Goal: Find specific page/section: Find specific page/section

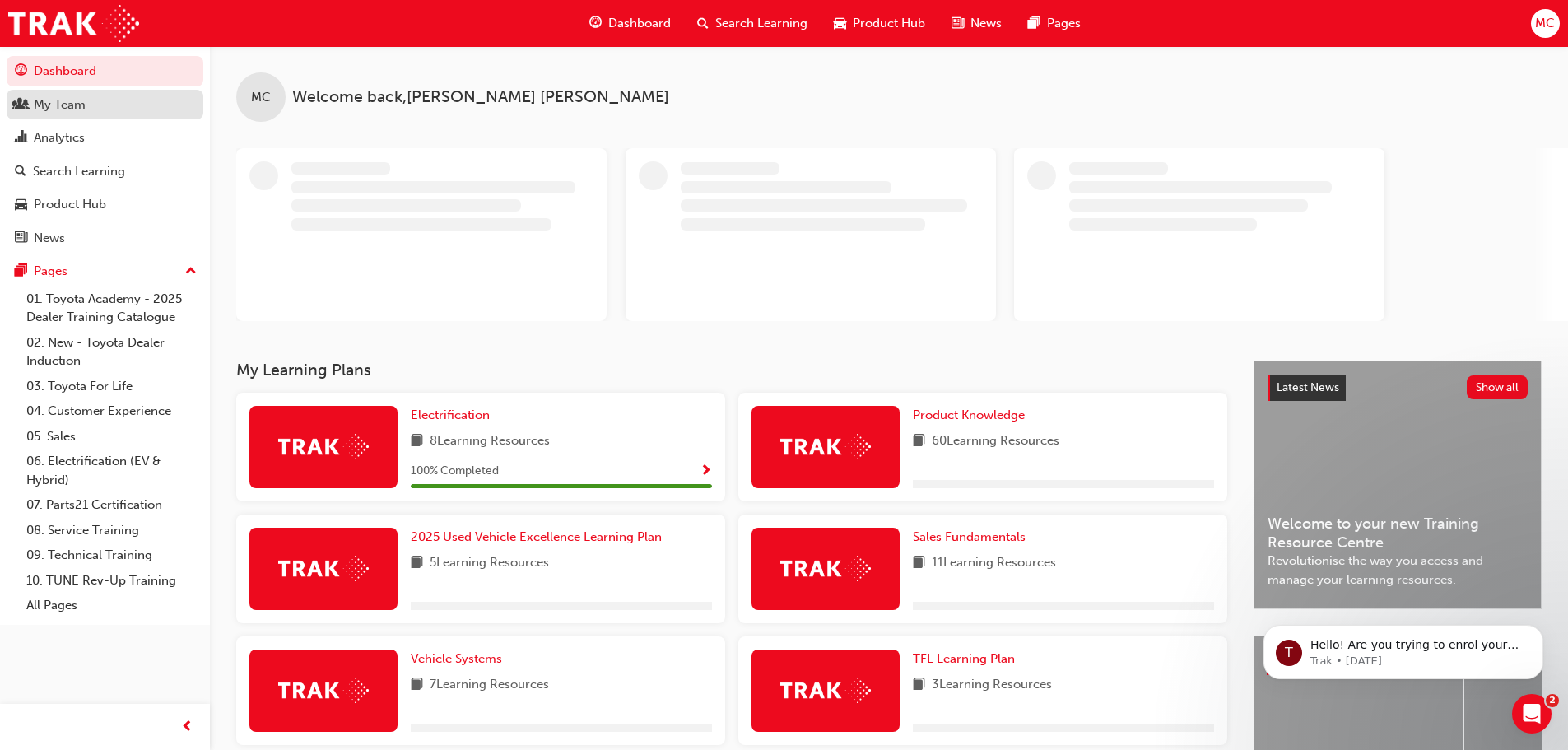
click at [56, 105] on div "My Team" at bounding box center [60, 105] width 52 height 19
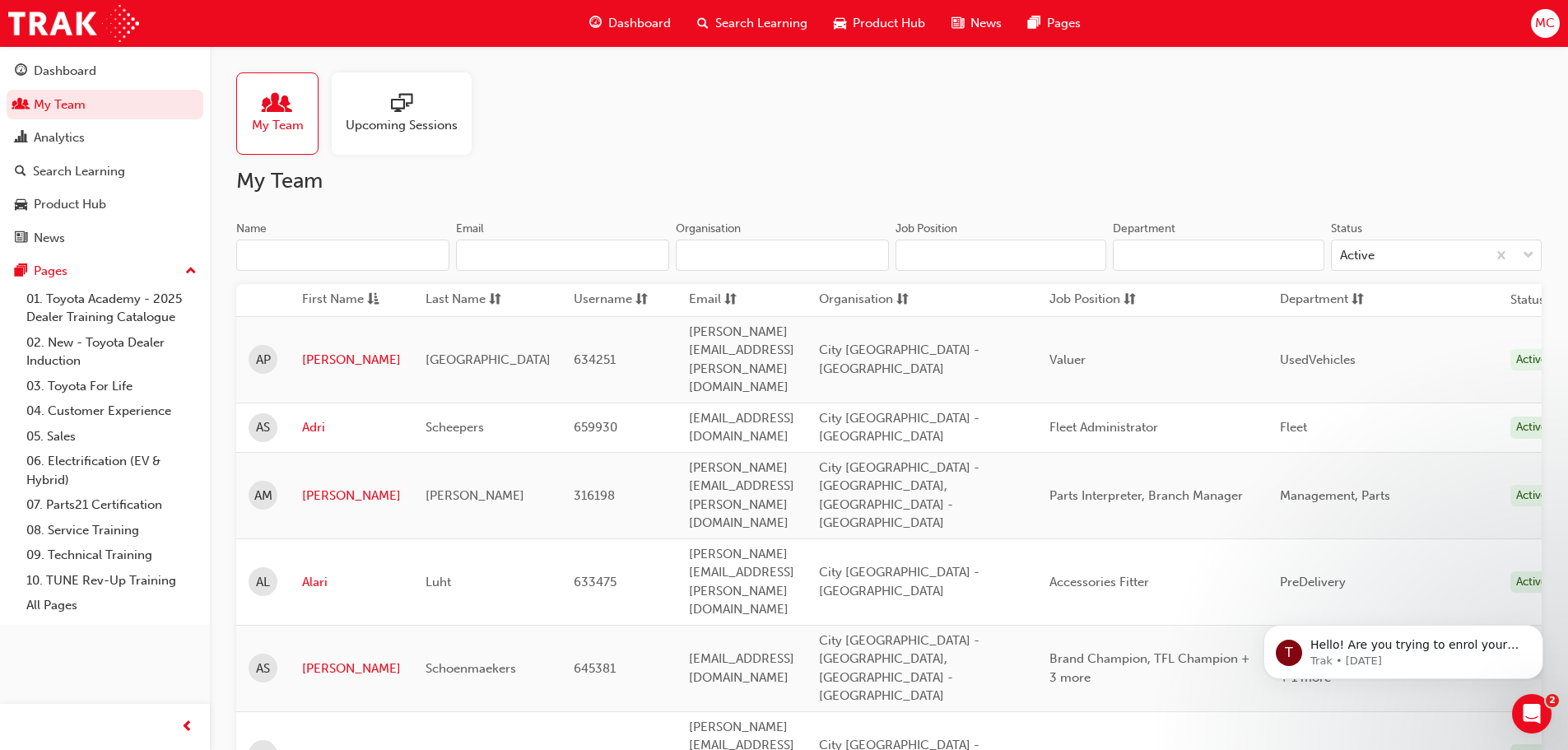
drag, startPoint x: 298, startPoint y: 258, endPoint x: 290, endPoint y: 254, distance: 8.9
click at [298, 258] on input "Name" at bounding box center [342, 254] width 213 height 31
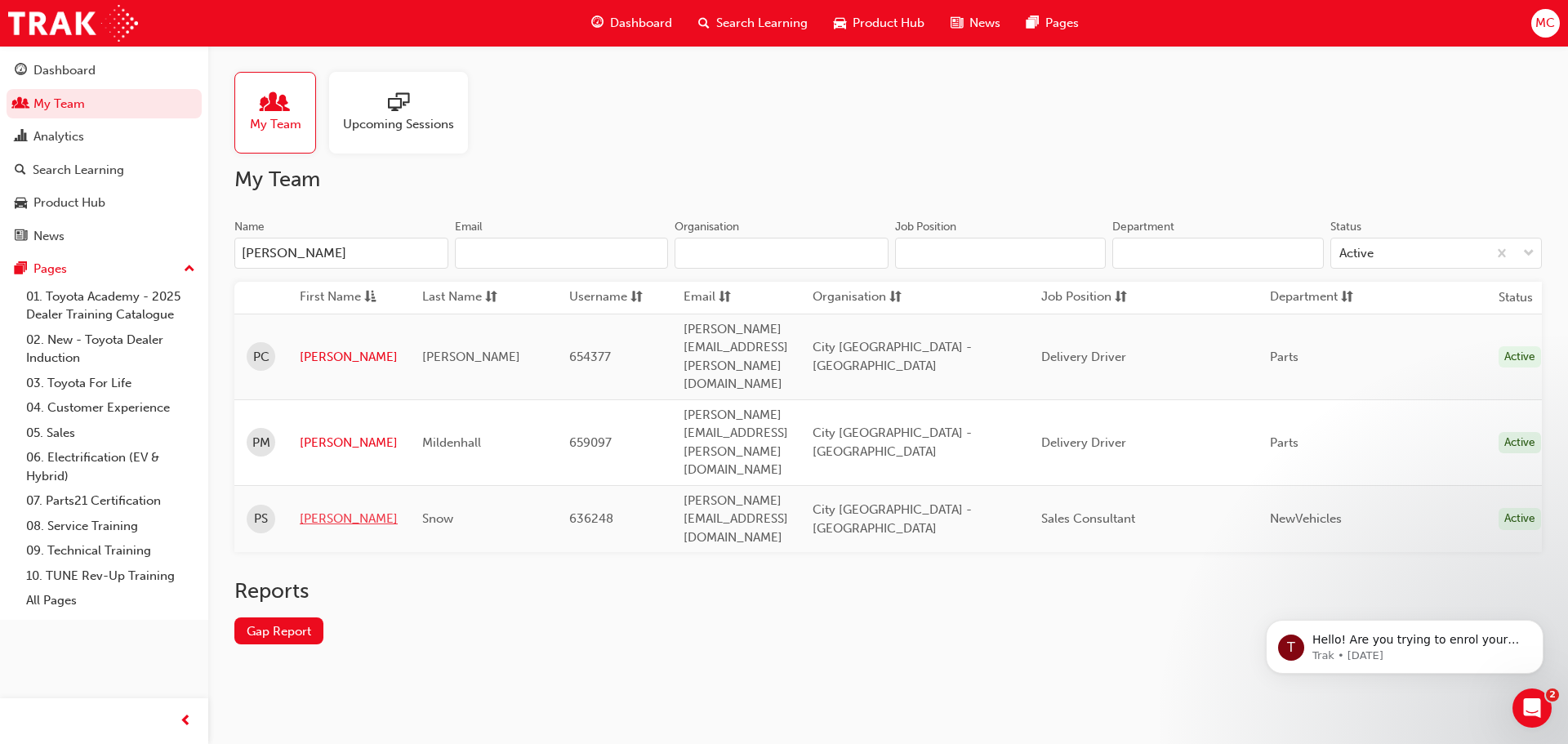
type input "[PERSON_NAME]"
click at [315, 510] on link "[PERSON_NAME]" at bounding box center [348, 519] width 98 height 19
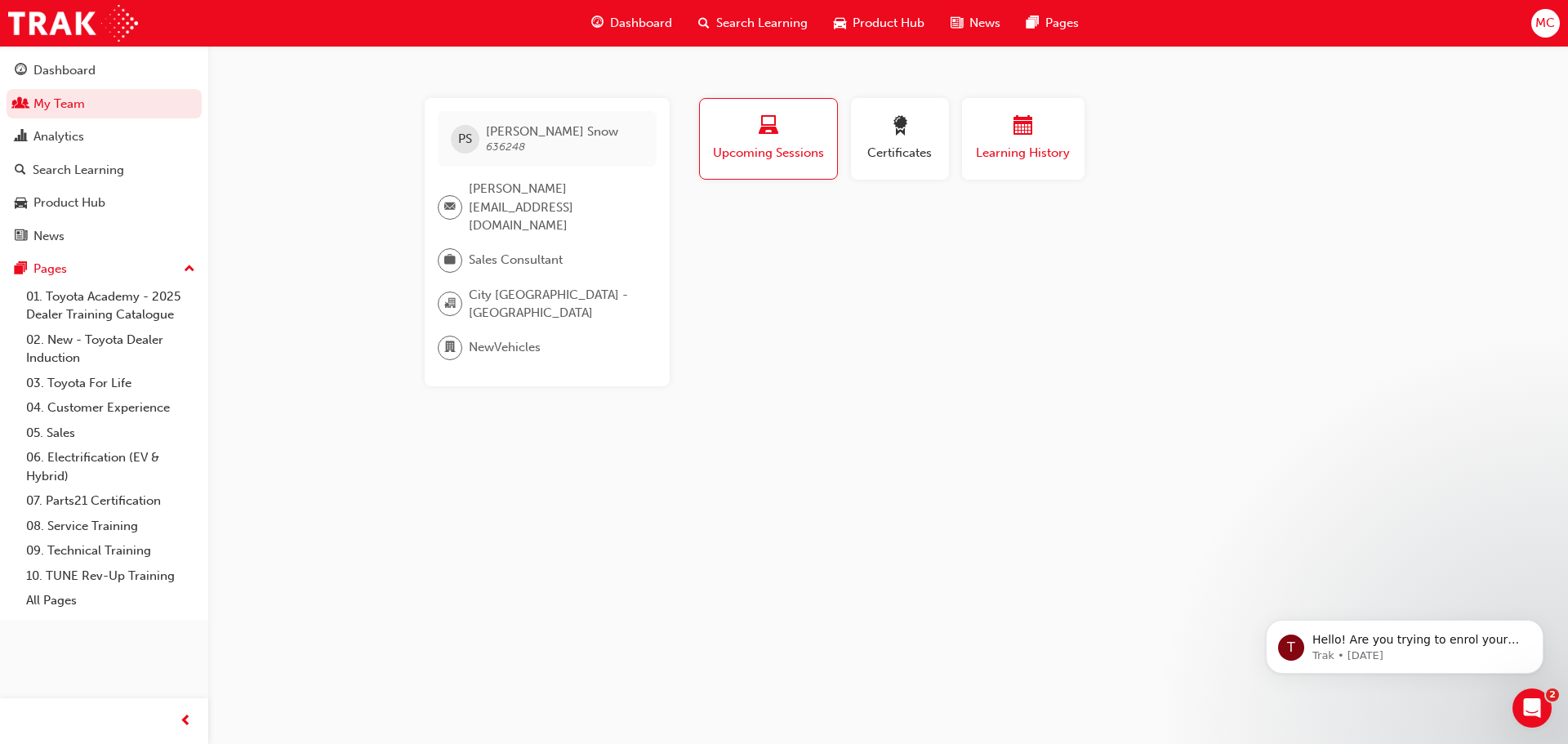
click at [1026, 136] on span "calendar-icon" at bounding box center [1024, 126] width 19 height 22
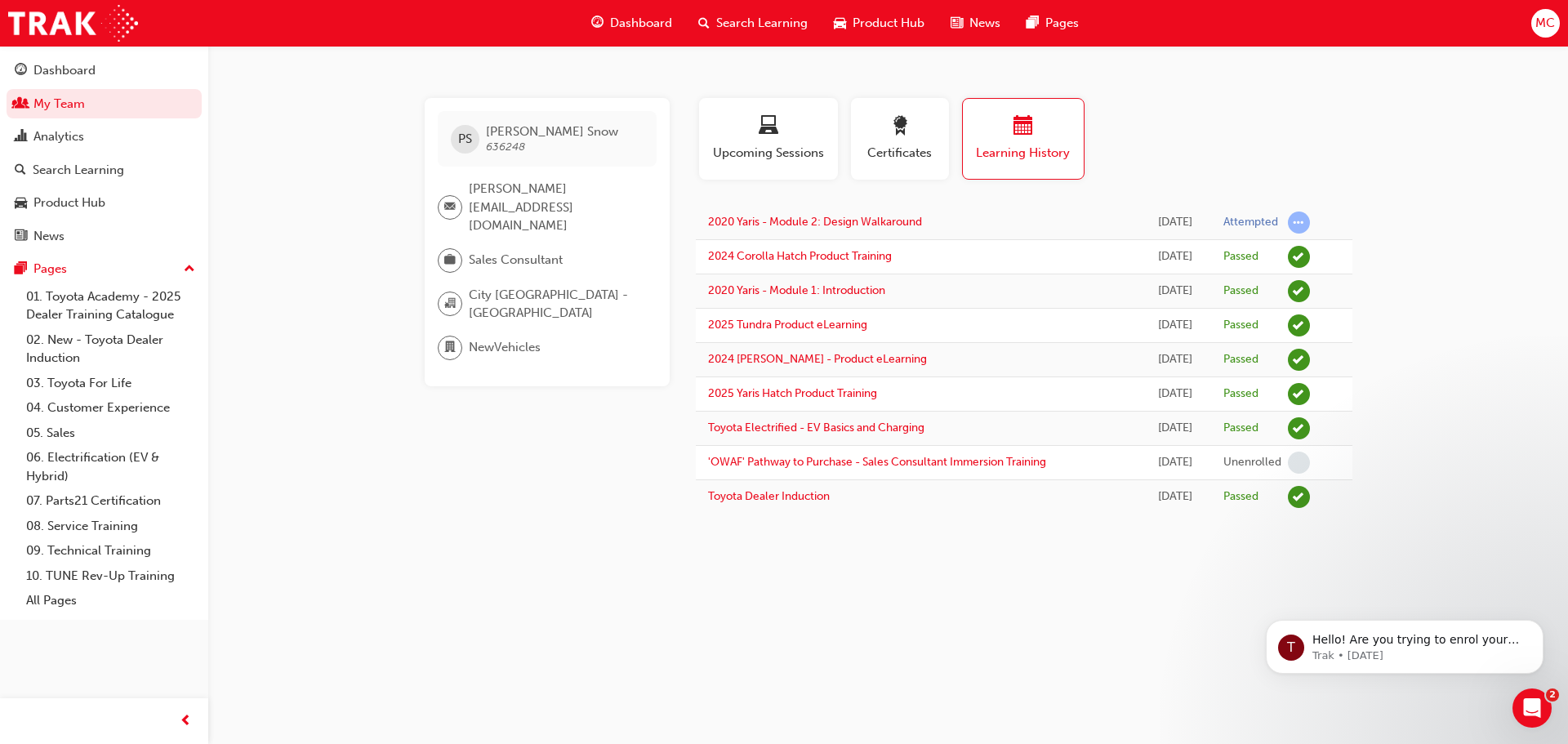
click at [881, 20] on span "Product Hub" at bounding box center [888, 24] width 72 height 19
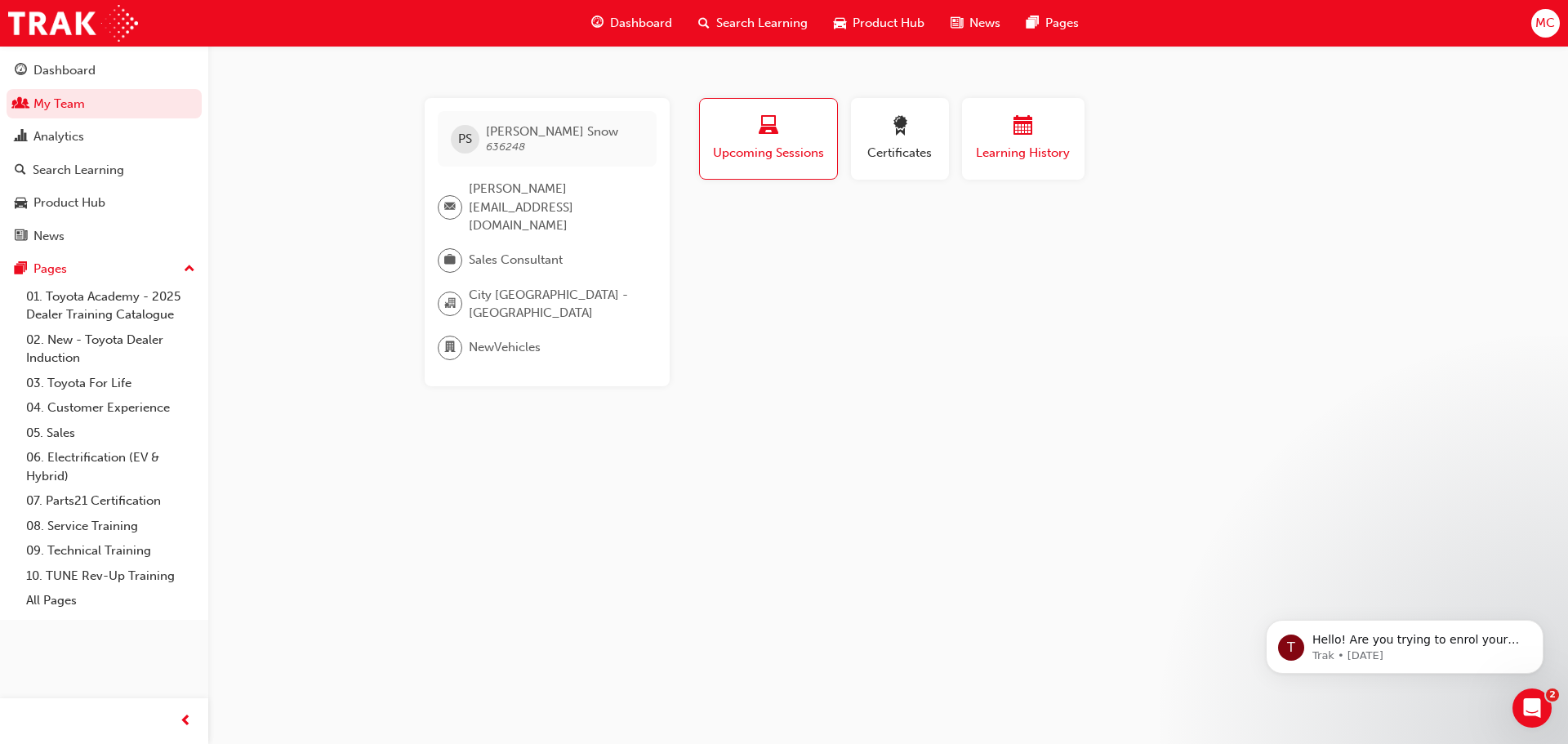
click at [1017, 139] on div "button" at bounding box center [1024, 128] width 98 height 25
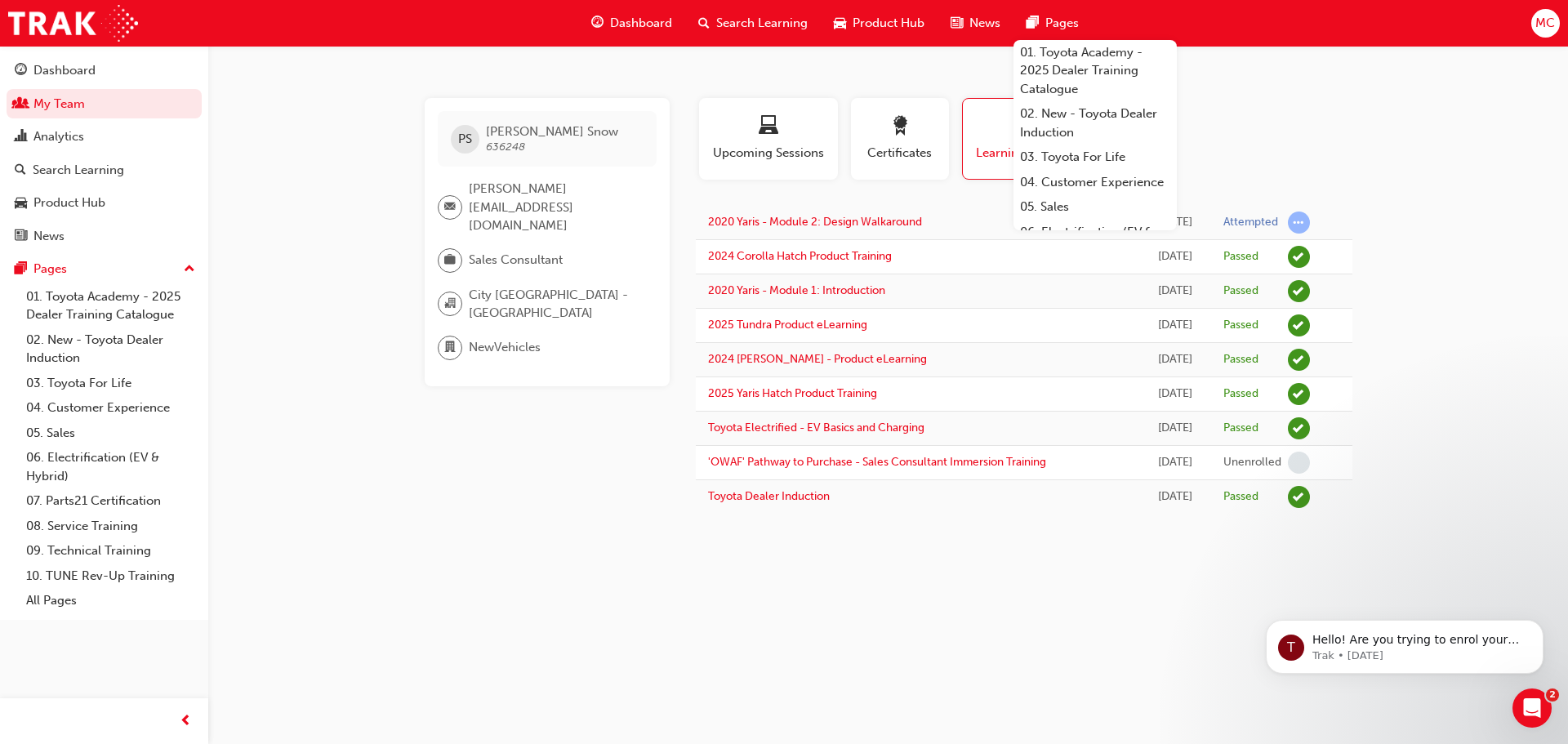
click at [885, 24] on span "Product Hub" at bounding box center [888, 24] width 72 height 19
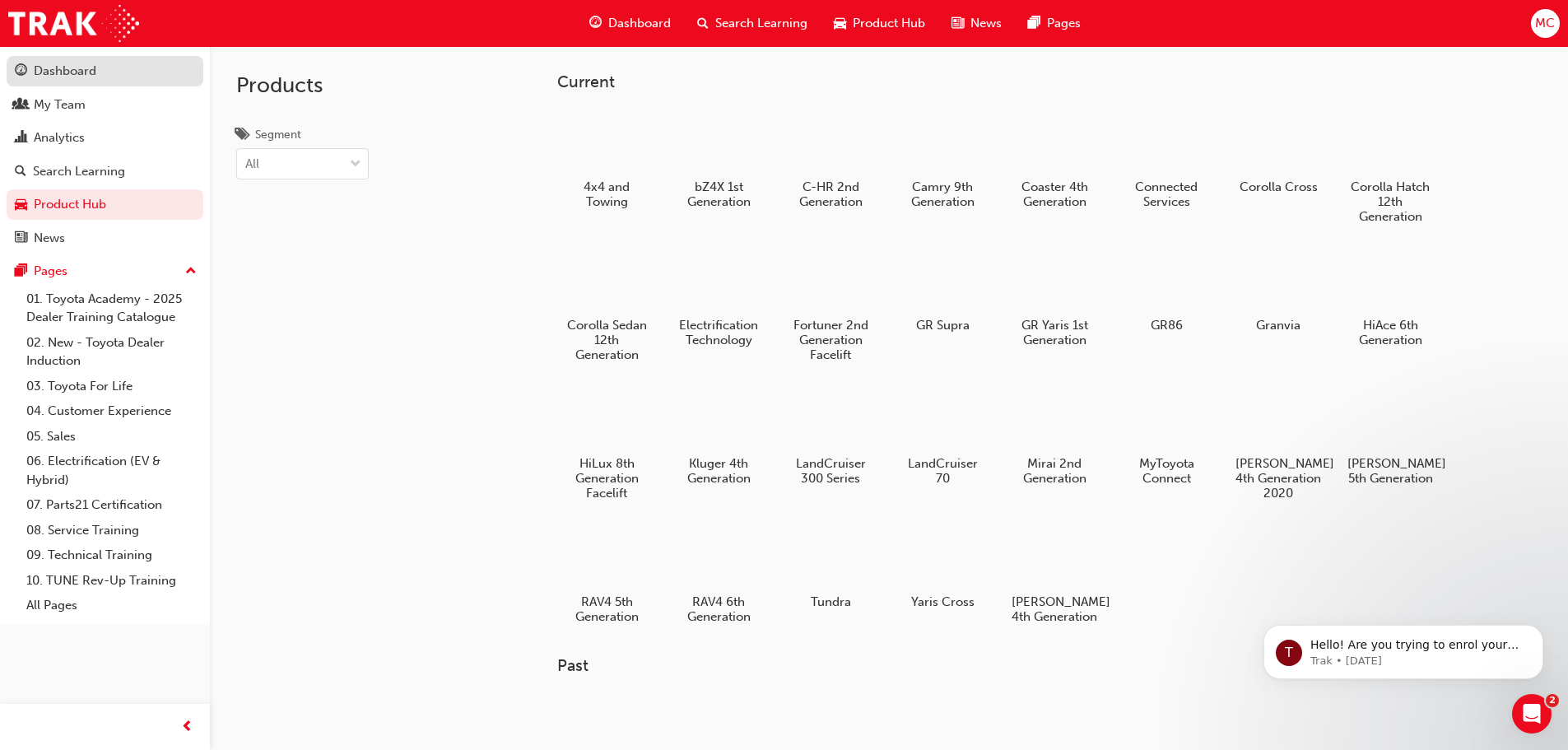
click at [66, 70] on div "Dashboard" at bounding box center [65, 71] width 63 height 19
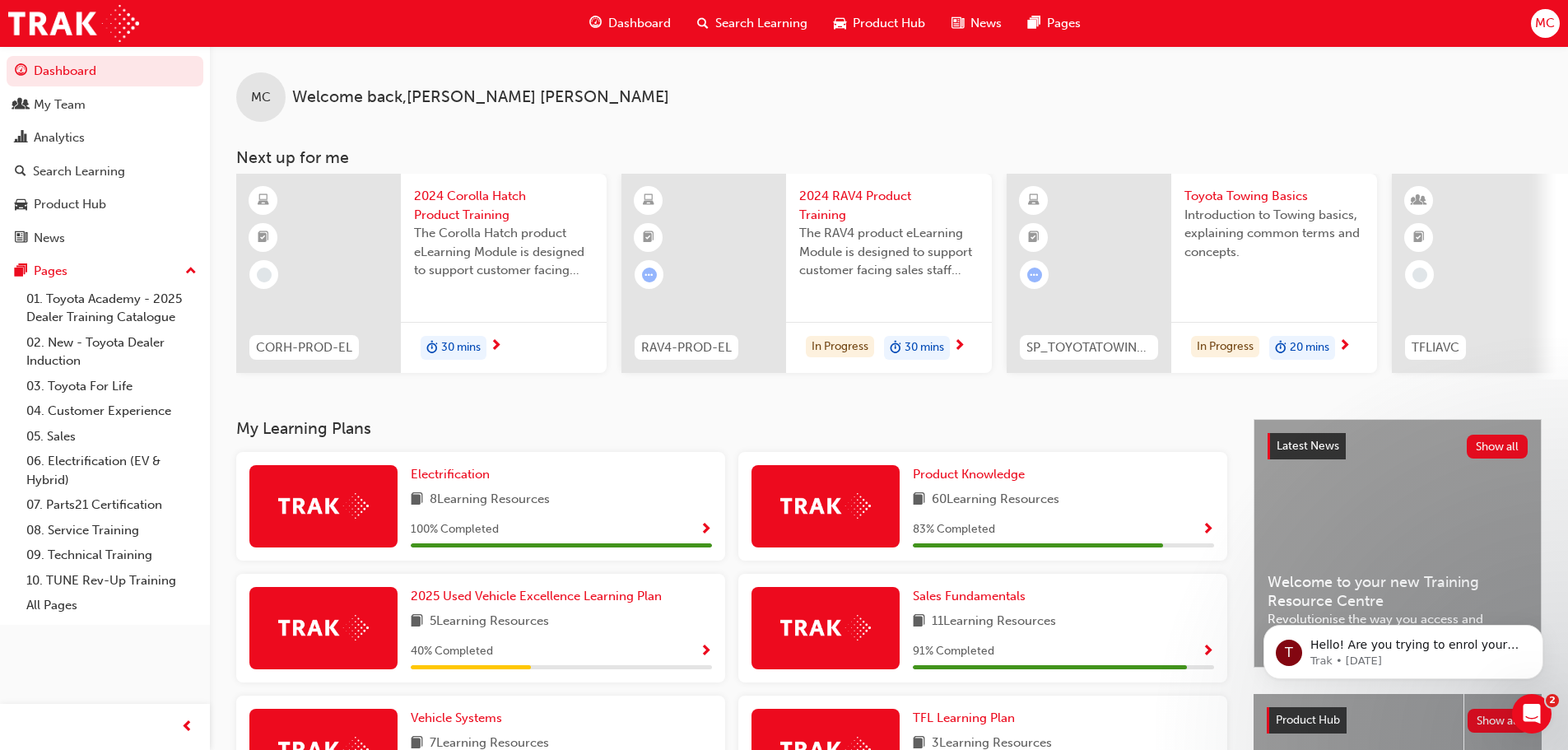
click at [892, 23] on span "Product Hub" at bounding box center [889, 24] width 72 height 19
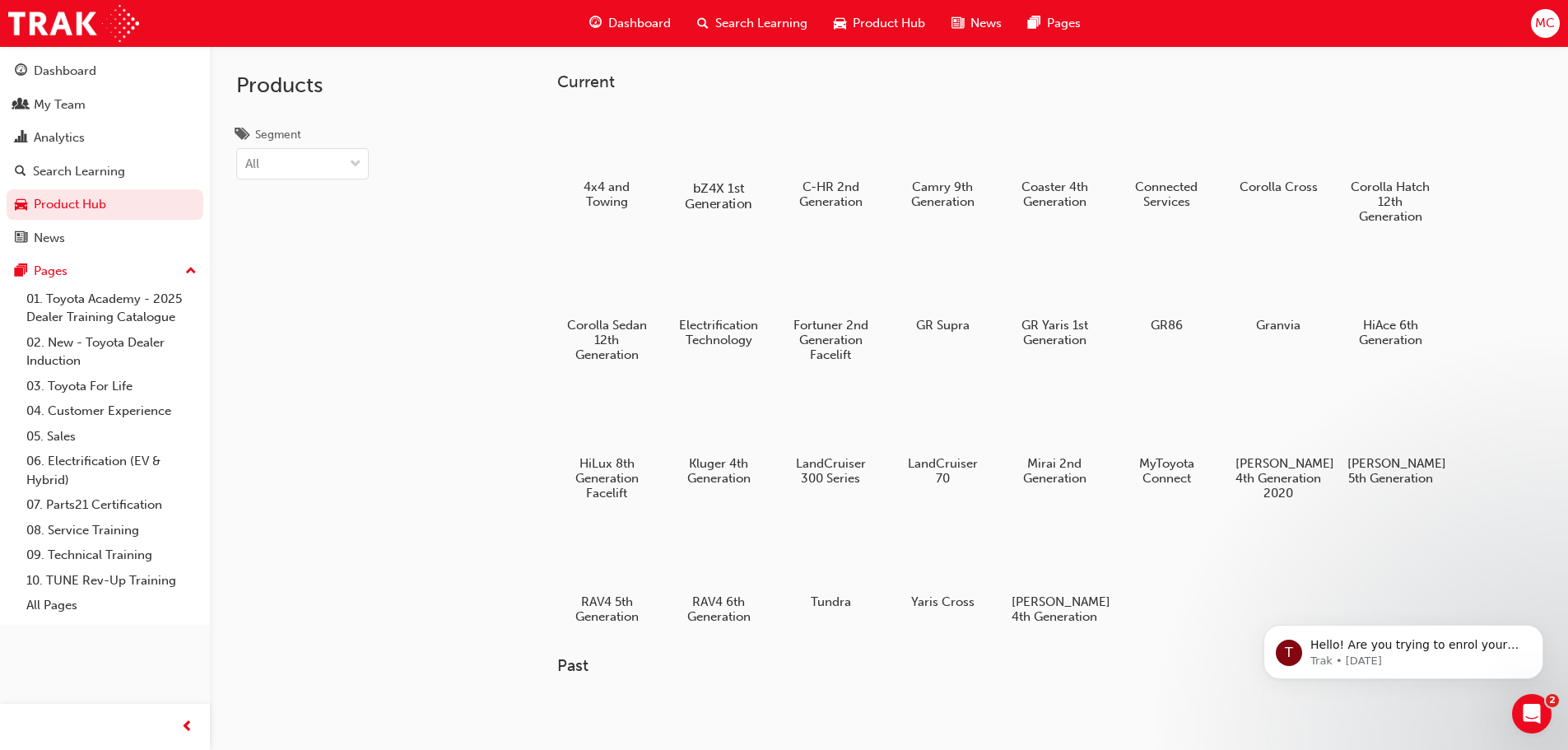
click at [730, 172] on div at bounding box center [718, 140] width 92 height 65
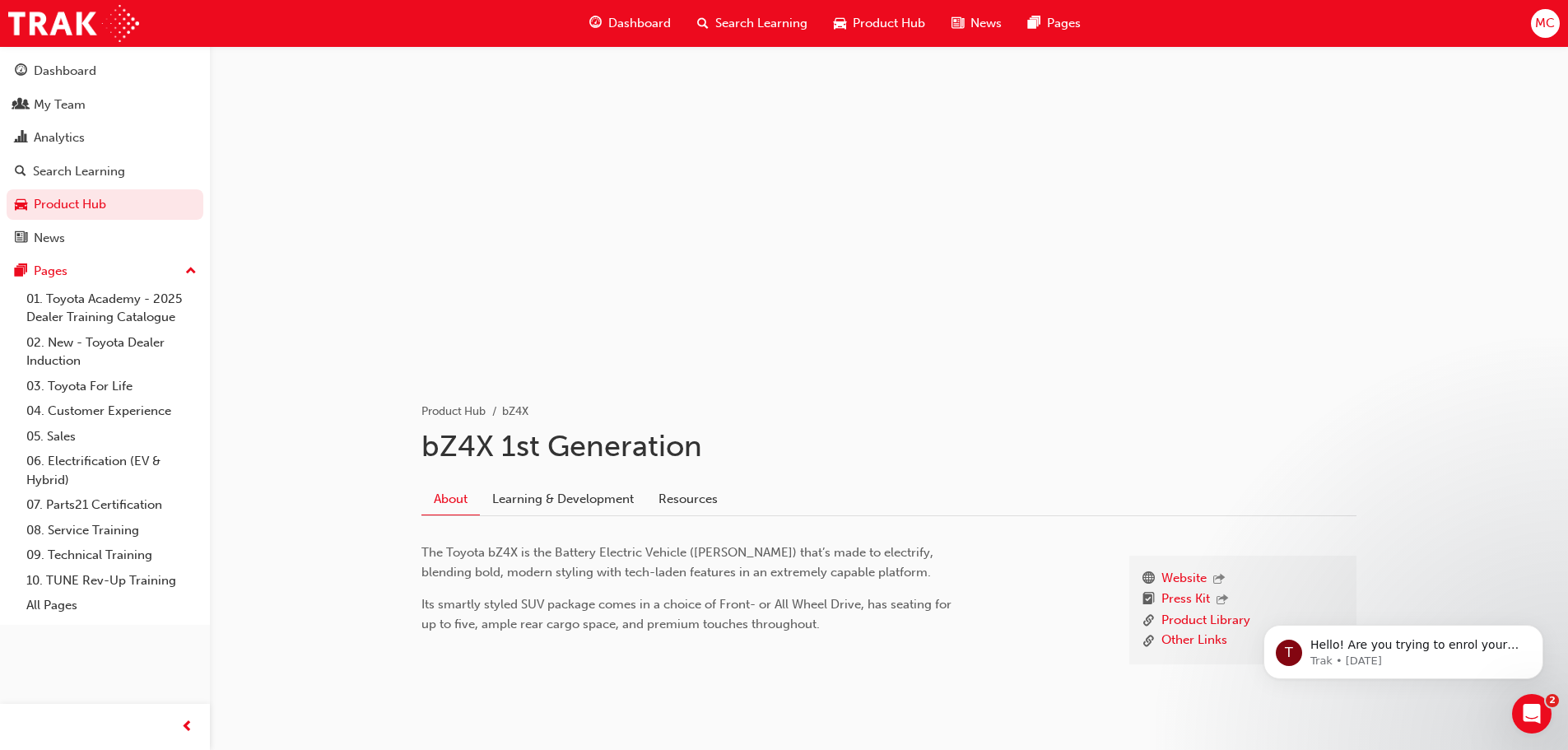
scroll to position [61, 0]
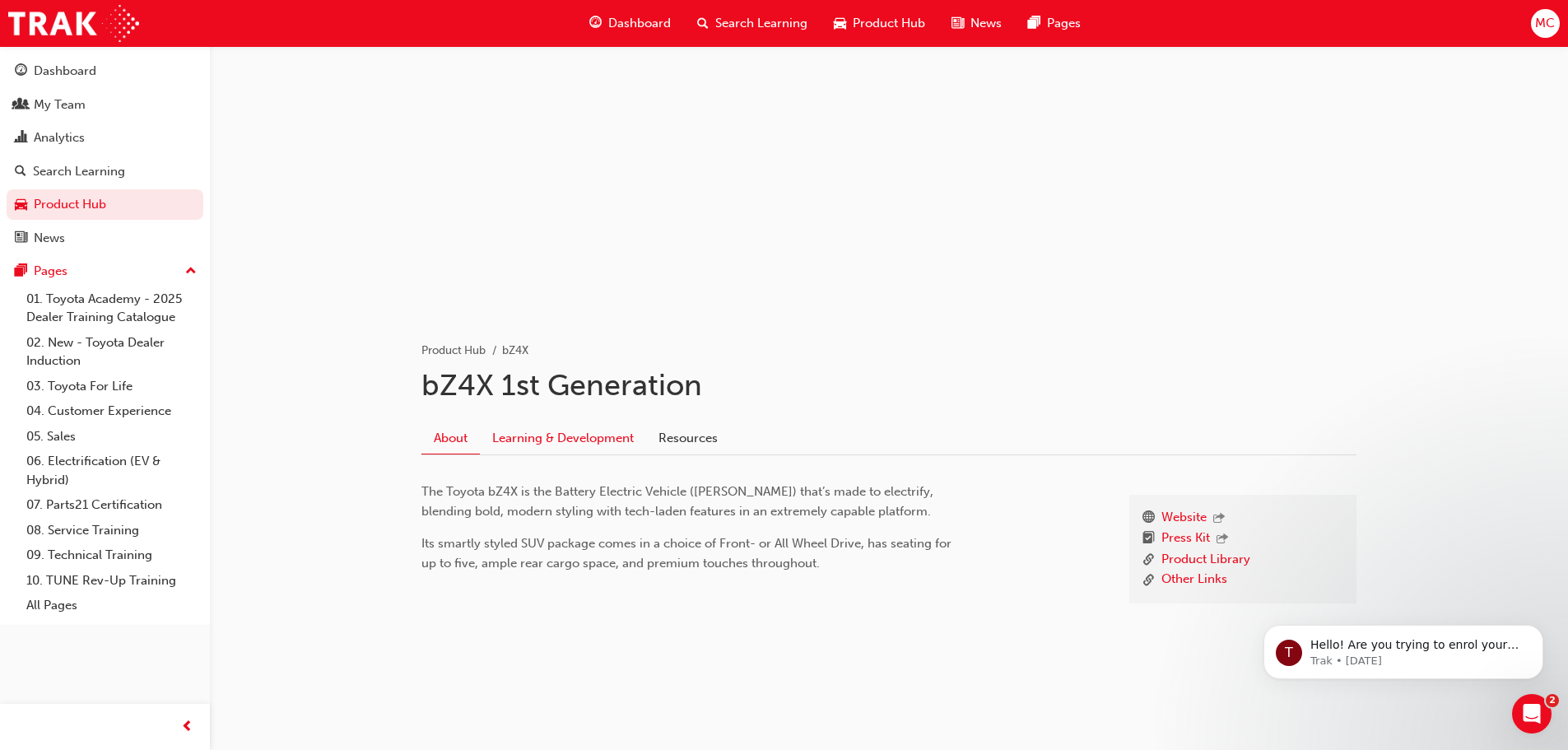
click at [572, 432] on link "Learning & Development" at bounding box center [563, 438] width 166 height 31
